Goal: Task Accomplishment & Management: Manage account settings

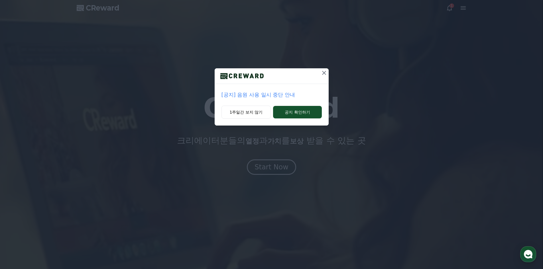
click at [284, 96] on p "[공지] 음원 사용 일시 중단 안내" at bounding box center [272, 95] width 100 height 8
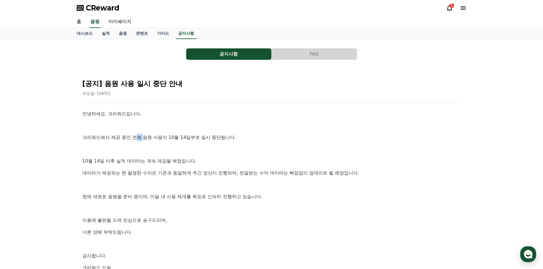
drag, startPoint x: 136, startPoint y: 138, endPoint x: 144, endPoint y: 139, distance: 8.3
click at [143, 139] on p "크리워드에서 제공 중인 전체 음원 사용이 10월 14일부로 일시 중단됩니다." at bounding box center [271, 137] width 379 height 7
click at [146, 141] on p "크리워드에서 제공 중인 전체 음원 사용이 10월 14일부로 일시 중단됩니다." at bounding box center [271, 137] width 379 height 7
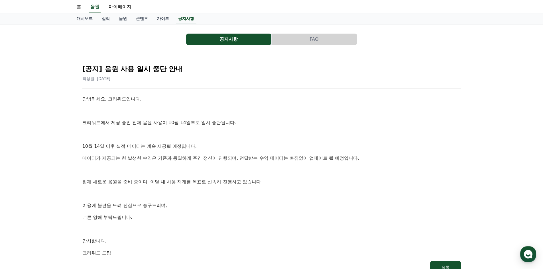
scroll to position [29, 0]
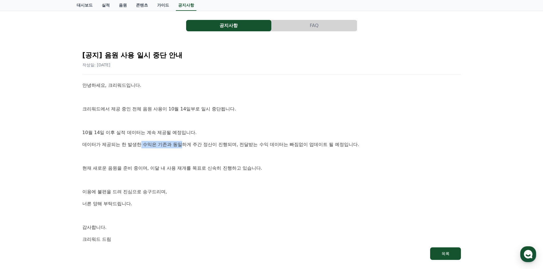
drag, startPoint x: 143, startPoint y: 145, endPoint x: 184, endPoint y: 145, distance: 41.3
click at [184, 145] on p "데이터가 제공되는 한 발생한 수익은 기존과 동일하게 주간 정산이 진행되며, 전달받는 수익 데이터는 빠짐없이 업데이트 될 예정입니다." at bounding box center [271, 144] width 379 height 7
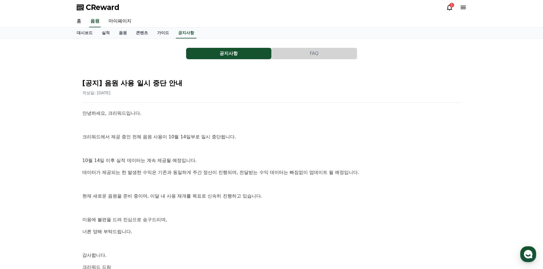
scroll to position [0, 0]
click at [122, 34] on link "음원" at bounding box center [122, 33] width 17 height 11
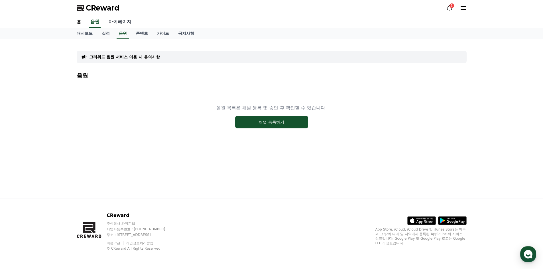
click at [121, 23] on link "마이페이지" at bounding box center [120, 22] width 32 height 12
select select "**********"
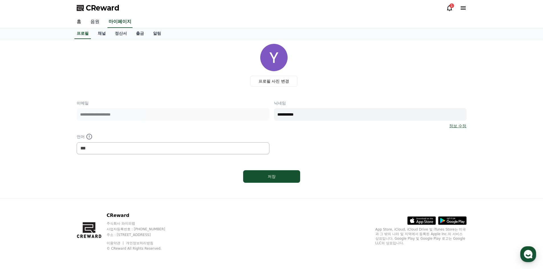
click at [98, 24] on link "음원" at bounding box center [95, 22] width 18 height 12
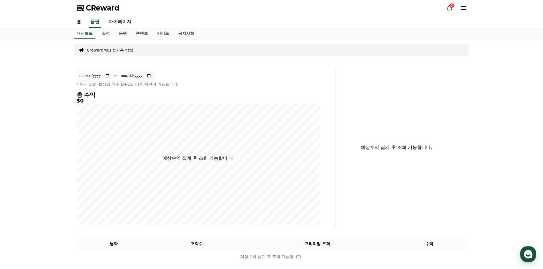
click at [444, 9] on div "CReward 1" at bounding box center [271, 8] width 399 height 16
click at [450, 8] on icon at bounding box center [449, 8] width 7 height 7
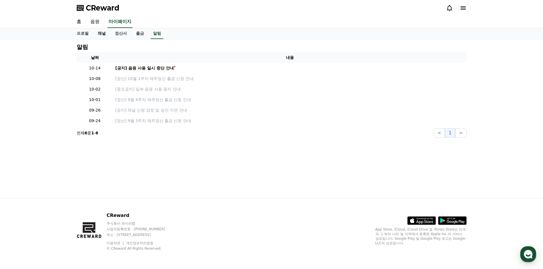
click at [108, 34] on link "채널" at bounding box center [101, 33] width 17 height 11
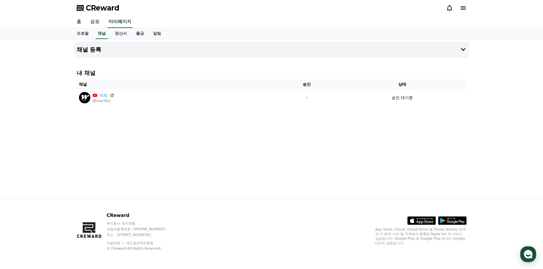
click at [99, 26] on link "음원" at bounding box center [95, 22] width 18 height 12
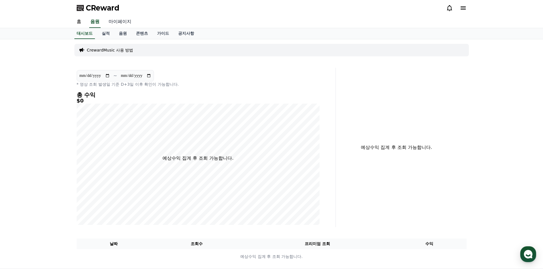
click at [118, 23] on link "마이페이지" at bounding box center [120, 22] width 32 height 12
select select "**********"
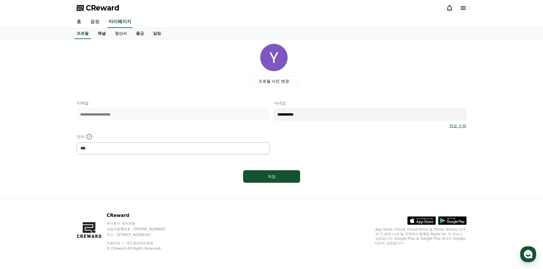
click at [106, 36] on link "채널" at bounding box center [101, 33] width 17 height 11
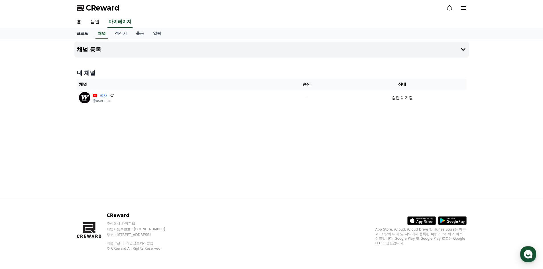
click at [79, 37] on link "프로필" at bounding box center [82, 33] width 21 height 11
select select "**********"
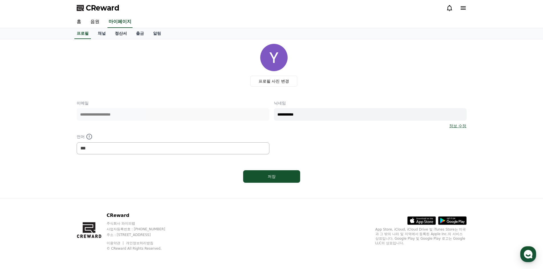
click at [114, 35] on link "정산서" at bounding box center [120, 33] width 21 height 11
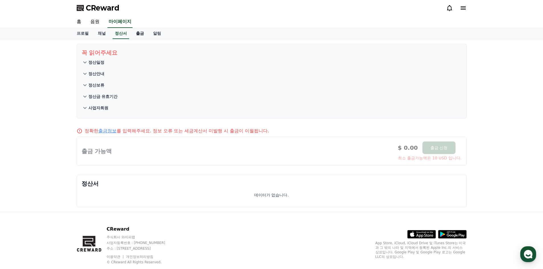
click at [147, 34] on link "출금" at bounding box center [139, 33] width 17 height 11
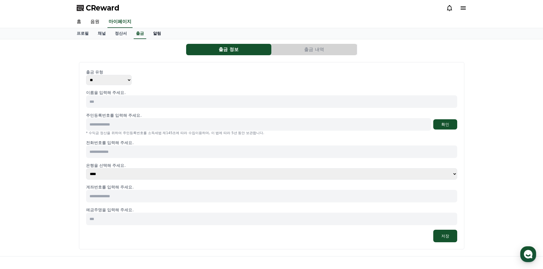
click at [158, 34] on link "알림" at bounding box center [157, 33] width 17 height 11
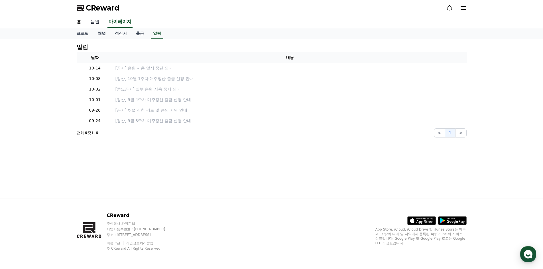
click at [99, 24] on link "음원" at bounding box center [95, 22] width 18 height 12
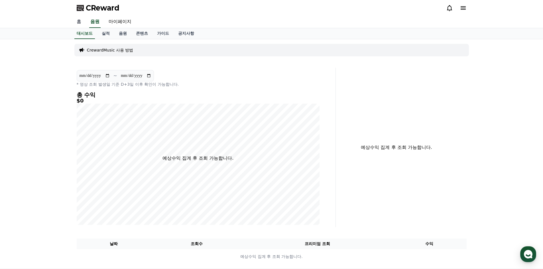
click at [86, 25] on link "홈" at bounding box center [79, 22] width 14 height 12
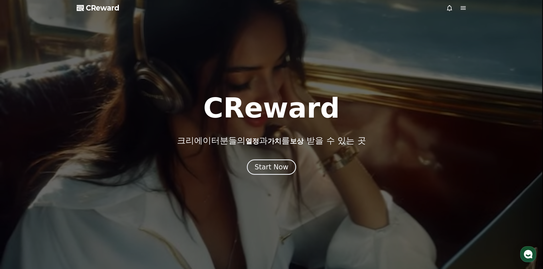
click at [463, 10] on icon at bounding box center [463, 8] width 7 height 7
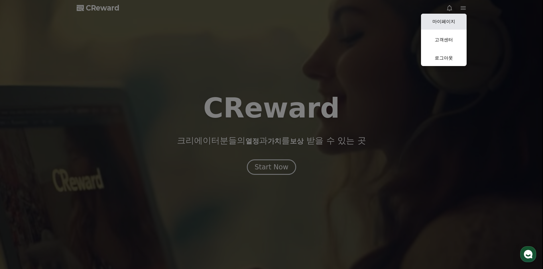
click at [449, 27] on link "마이페이지" at bounding box center [444, 22] width 46 height 16
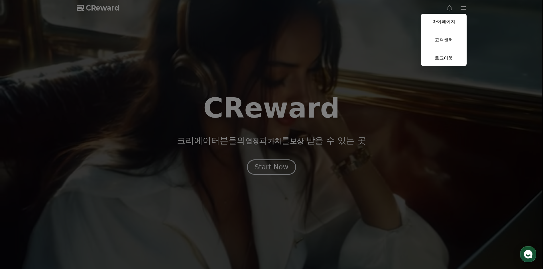
select select "**********"
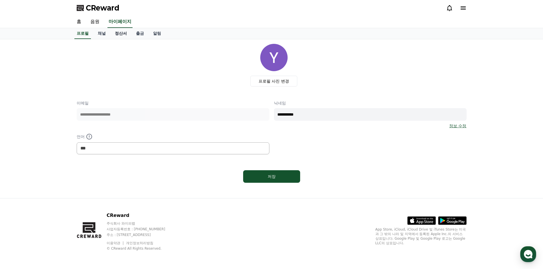
click at [127, 34] on link "정산서" at bounding box center [120, 33] width 21 height 11
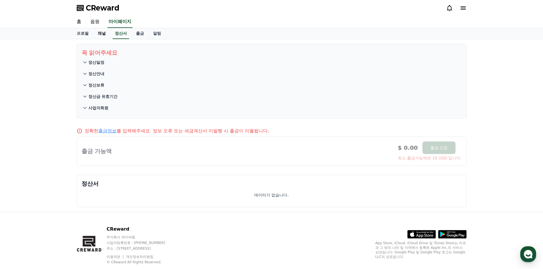
click at [108, 34] on link "채널" at bounding box center [101, 33] width 17 height 11
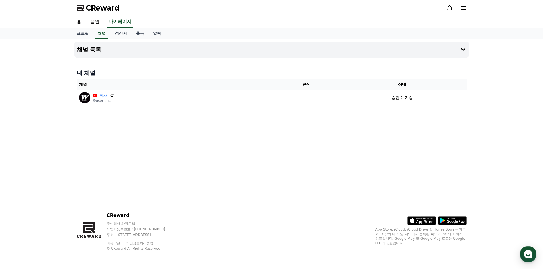
click at [110, 50] on button "채널 등록" at bounding box center [271, 50] width 395 height 16
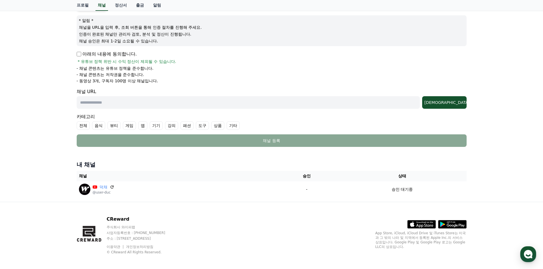
scroll to position [67, 0]
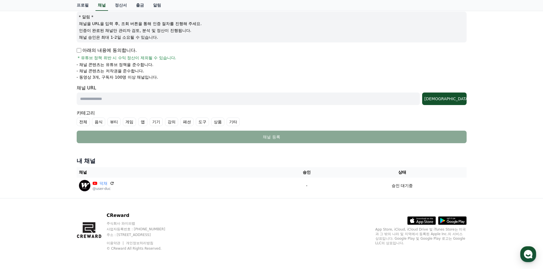
click at [81, 13] on div "* 알림 * 채널을 URL을 입력 후, 조회 버튼을 통해 인증 절차를 진행해 주세요. 인증이 완료된 채널만 관리자 검토, 분석 및 정산이 진행…" at bounding box center [272, 27] width 390 height 31
click at [82, 10] on link "프로필" at bounding box center [82, 5] width 21 height 11
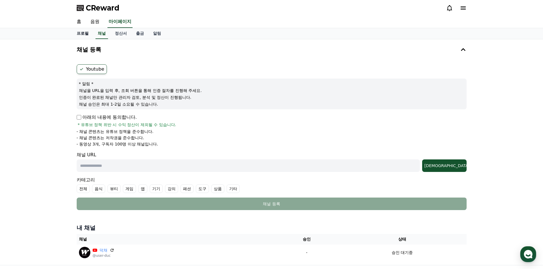
select select "**********"
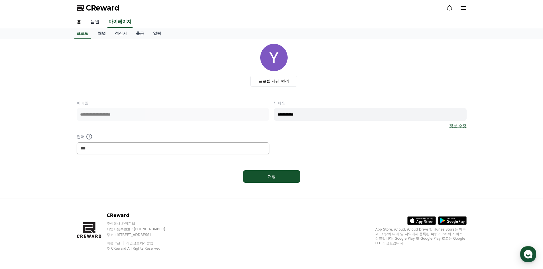
click at [86, 23] on link "음원" at bounding box center [95, 22] width 18 height 12
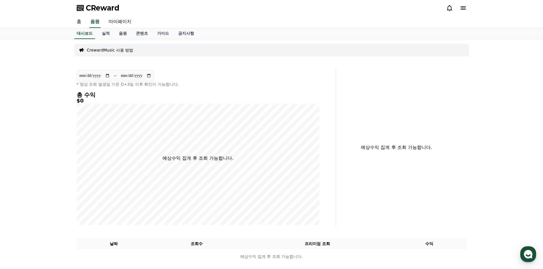
click at [84, 24] on link "홈" at bounding box center [79, 22] width 14 height 12
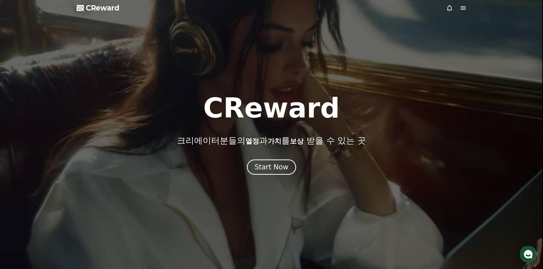
click at [109, 9] on span "CReward" at bounding box center [103, 7] width 34 height 9
